Goal: Information Seeking & Learning: Learn about a topic

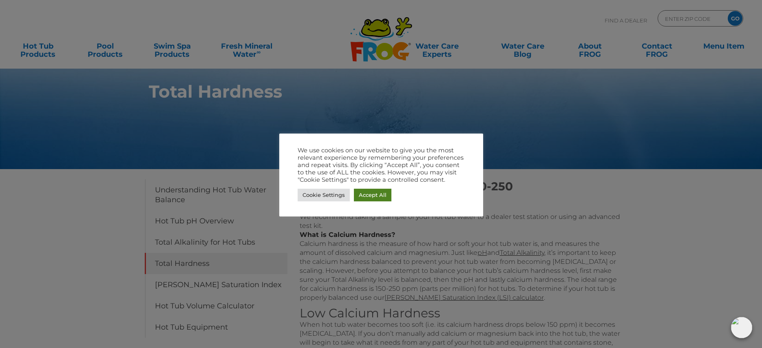
click at [380, 193] on link "Accept All" at bounding box center [373, 194] width 38 height 13
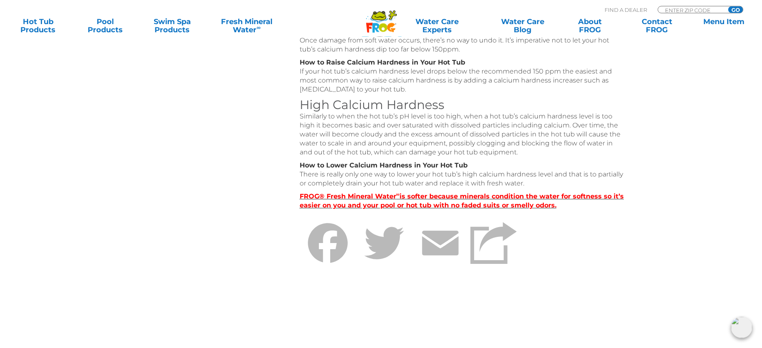
scroll to position [383, 0]
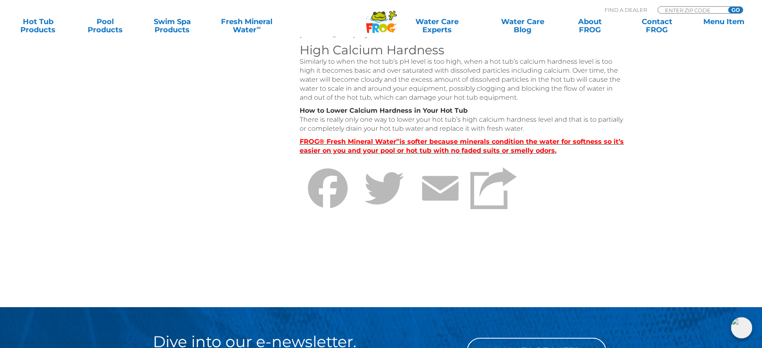
scroll to position [424, 0]
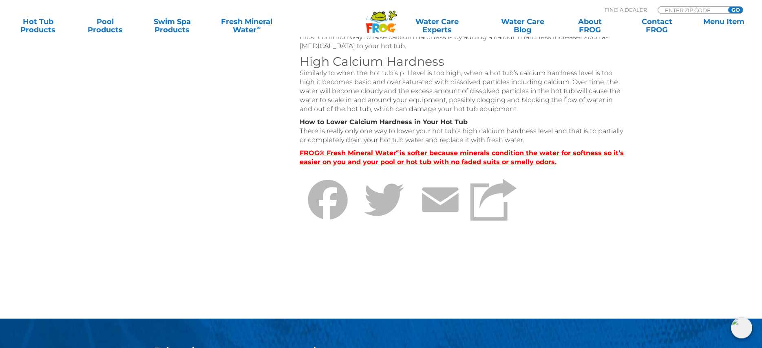
click at [359, 154] on strong "FROG® Fresh Mineral Water ∞ is softer because minerals condition the water for …" at bounding box center [462, 157] width 325 height 17
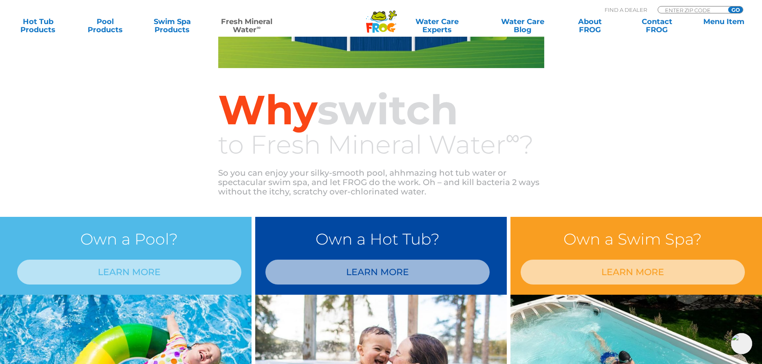
scroll to position [527, 0]
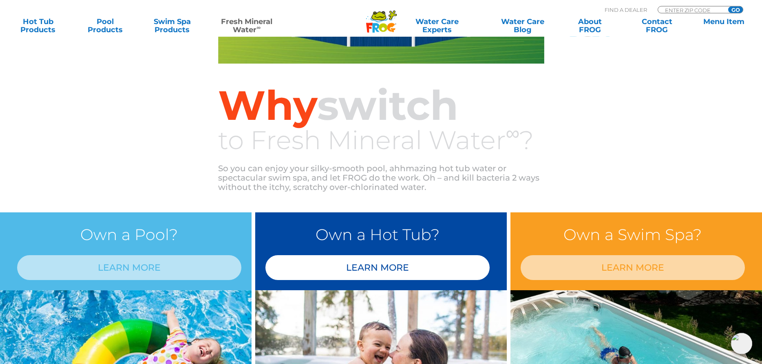
click at [308, 271] on link "LEARN MORE" at bounding box center [378, 267] width 224 height 25
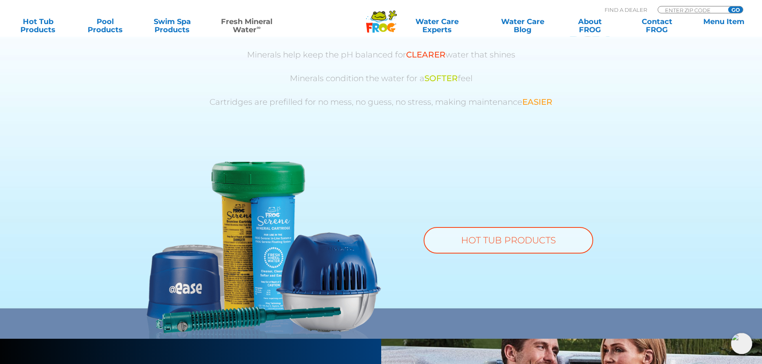
scroll to position [552, 0]
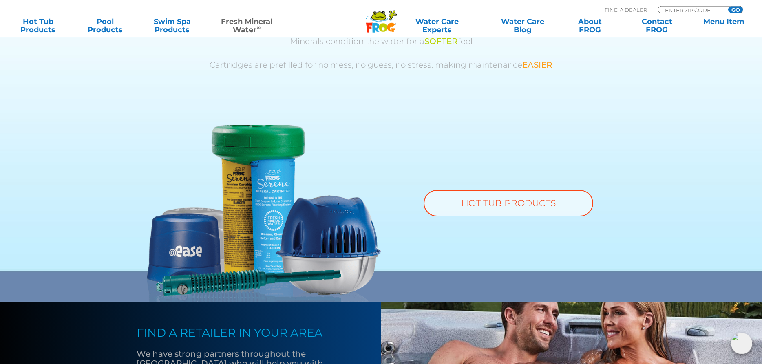
click at [66, 177] on section "FROG ® is the Easy Way to Hot Tub Water Care: CLEANER because it kills bacteria…" at bounding box center [381, 134] width 762 height 336
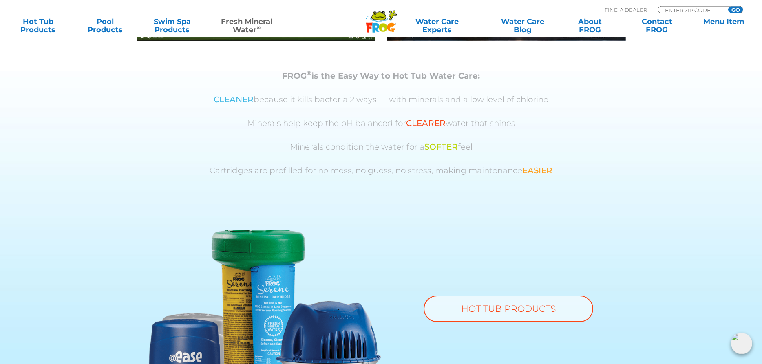
scroll to position [443, 0]
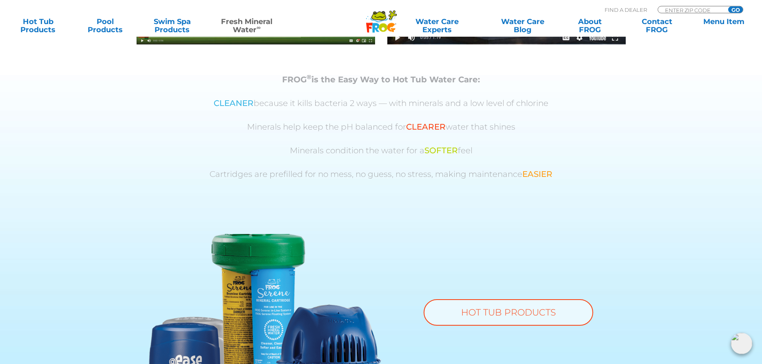
click at [73, 269] on section "FROG ® is the Easy Way to Hot Tub Water Care: CLEANER because it kills bacteria…" at bounding box center [381, 243] width 762 height 336
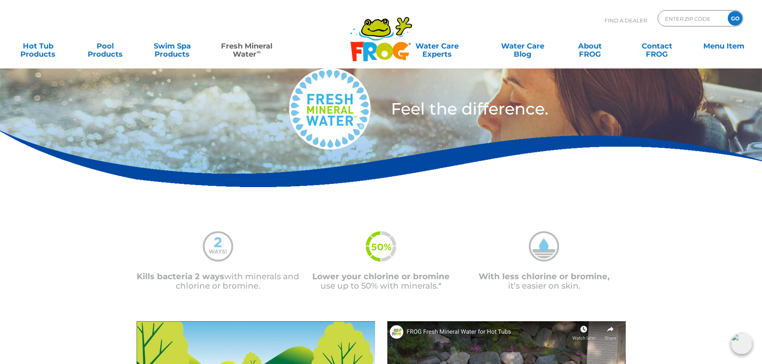
scroll to position [0, 0]
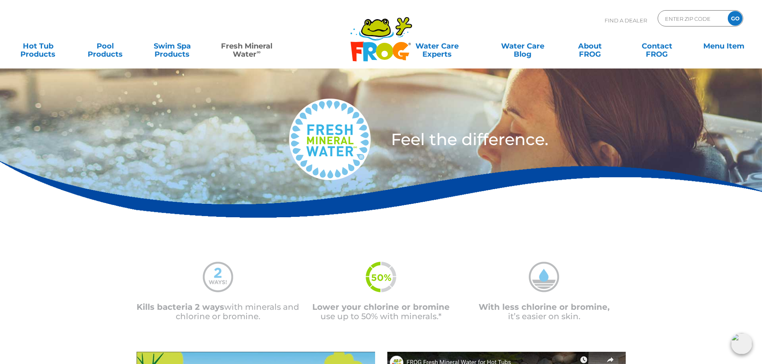
click at [81, 224] on div "Feel the difference." at bounding box center [381, 149] width 762 height 163
